Goal: Find specific page/section: Find specific page/section

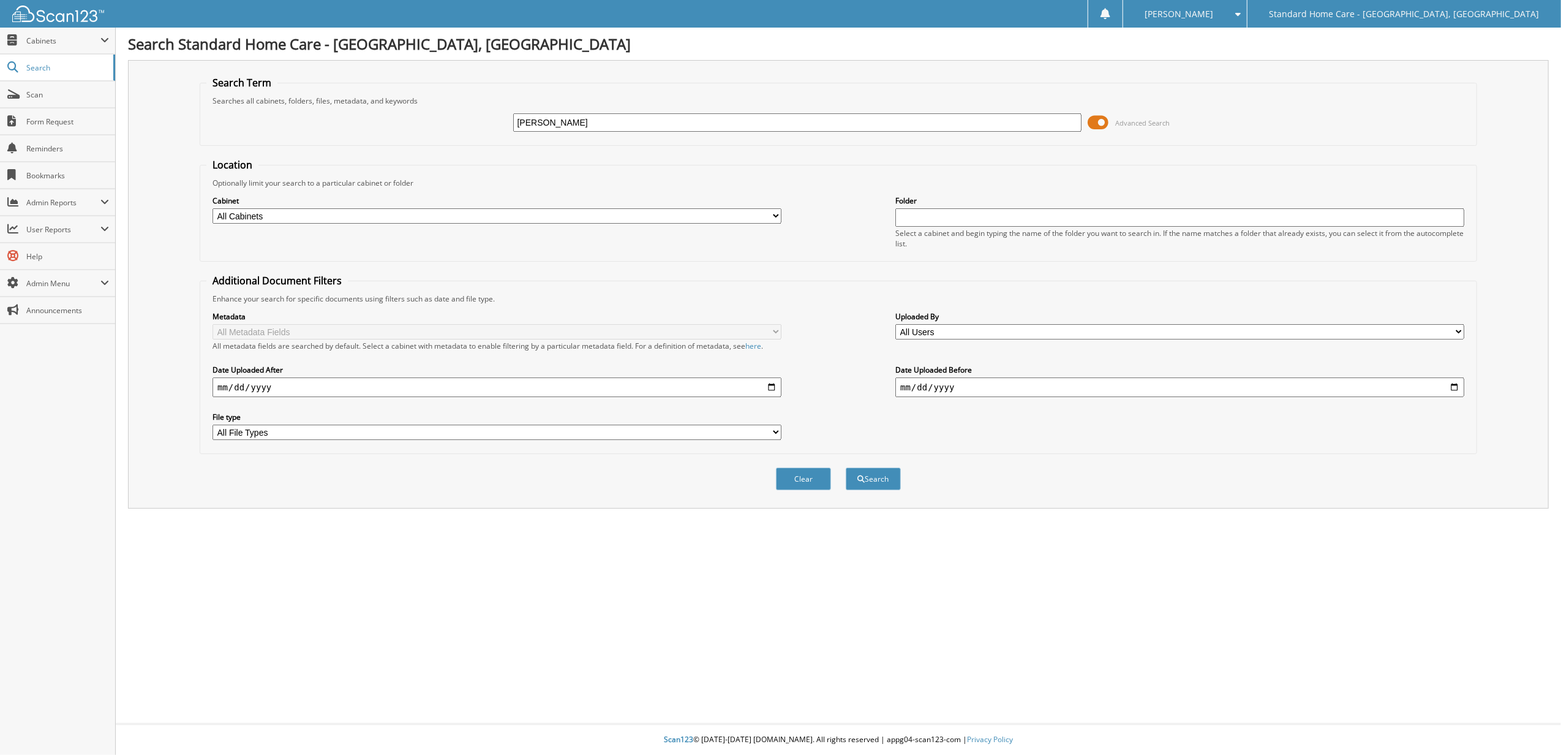
type input "[PERSON_NAME]"
click at [846, 467] on button "Search" at bounding box center [873, 478] width 55 height 23
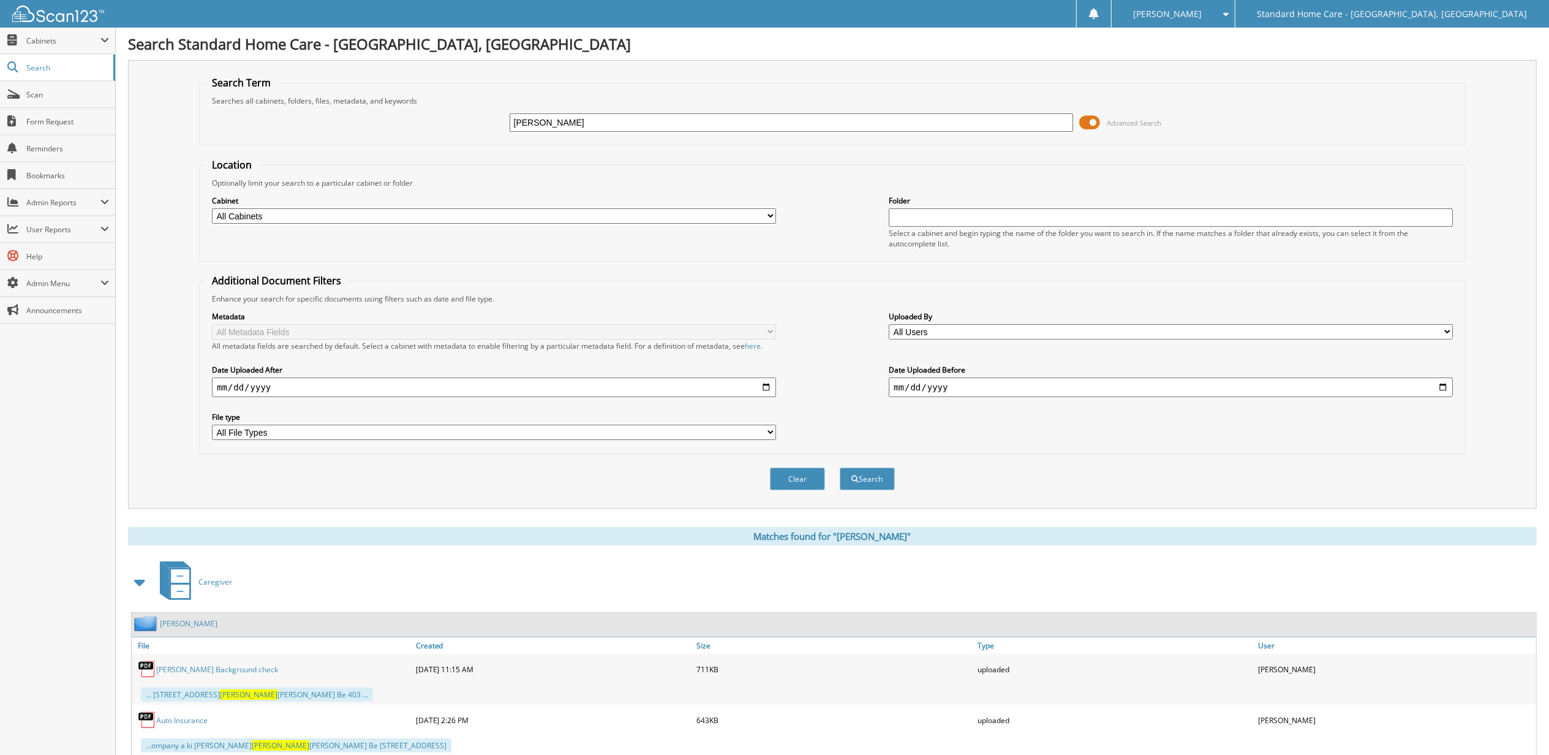
drag, startPoint x: 615, startPoint y: 127, endPoint x: 314, endPoint y: 128, distance: 301.4
click at [314, 128] on div "[PERSON_NAME] Advanced Search" at bounding box center [832, 122] width 1253 height 33
type input "[PERSON_NAME]"
click at [840, 467] on button "Search" at bounding box center [867, 478] width 55 height 23
